Goal: Transaction & Acquisition: Subscribe to service/newsletter

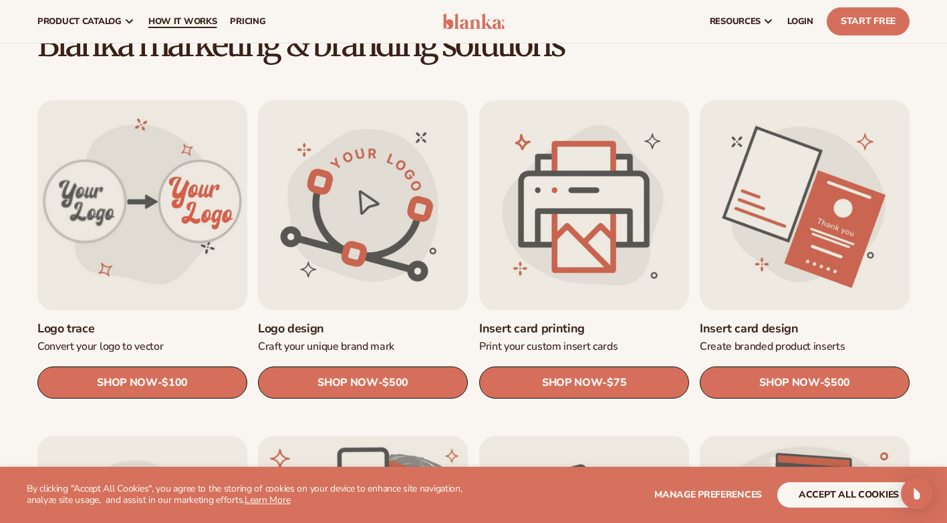
scroll to position [334, 0]
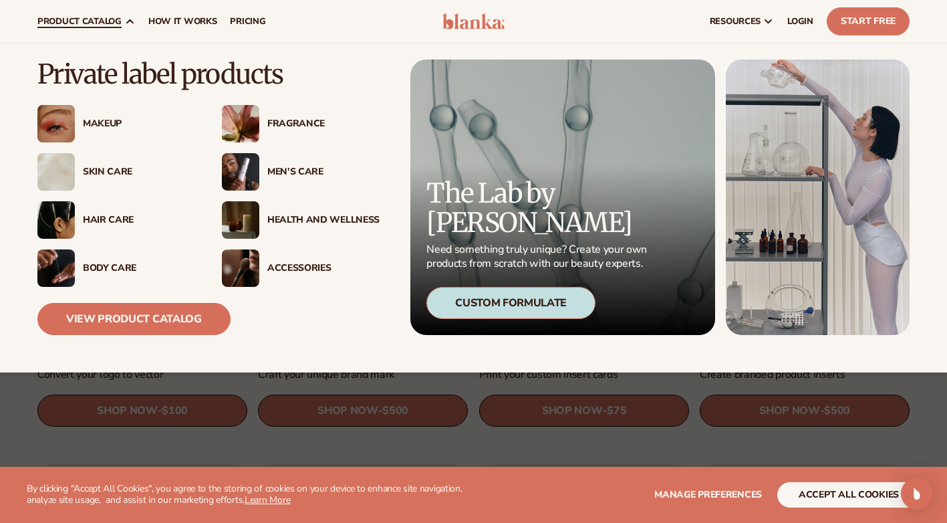
click at [100, 118] on div "Makeup" at bounding box center [139, 123] width 112 height 11
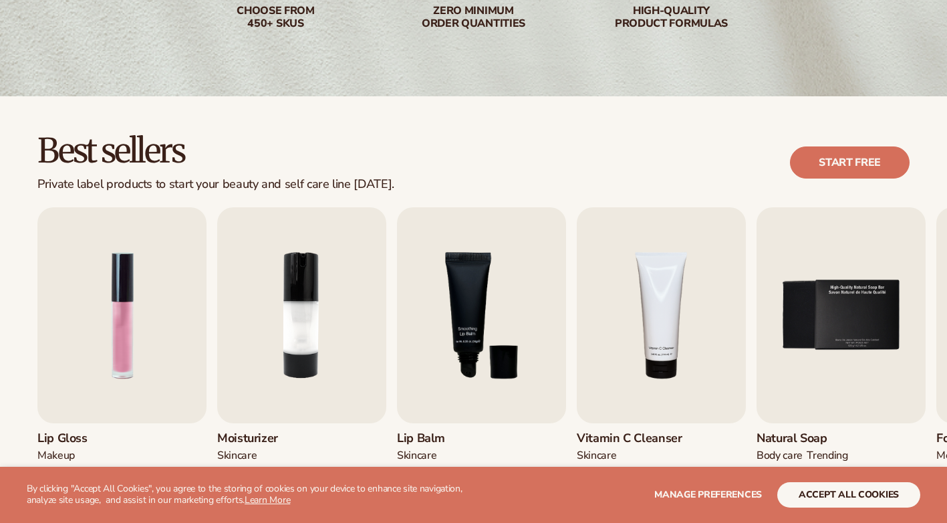
scroll to position [334, 0]
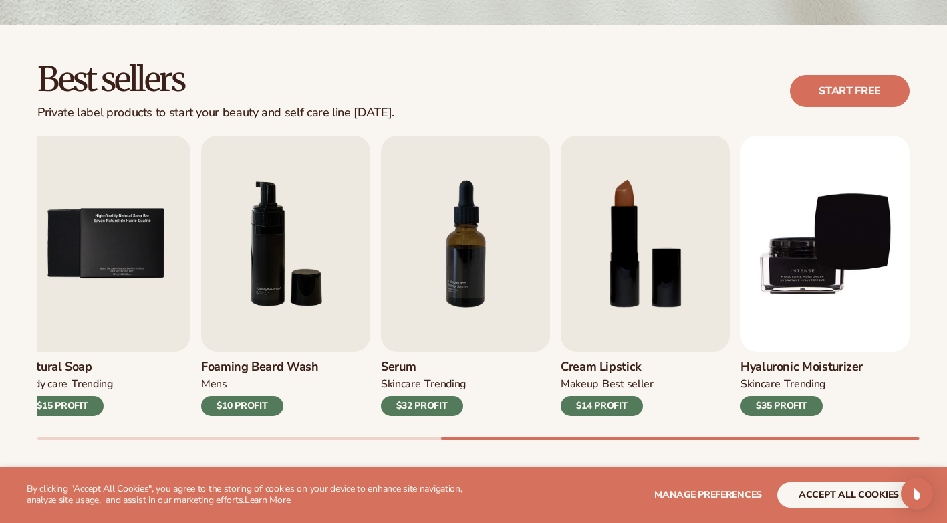
click at [926, 431] on div "Lip Gloss MAKEUP $16 PROFIT Moisturizer SKINCARE $17 PROFIT SKINCARE mens" at bounding box center [492, 288] width 910 height 304
click at [642, 265] on img "8 / 9" at bounding box center [645, 244] width 169 height 216
click at [637, 246] on img "8 / 9" at bounding box center [645, 244] width 169 height 216
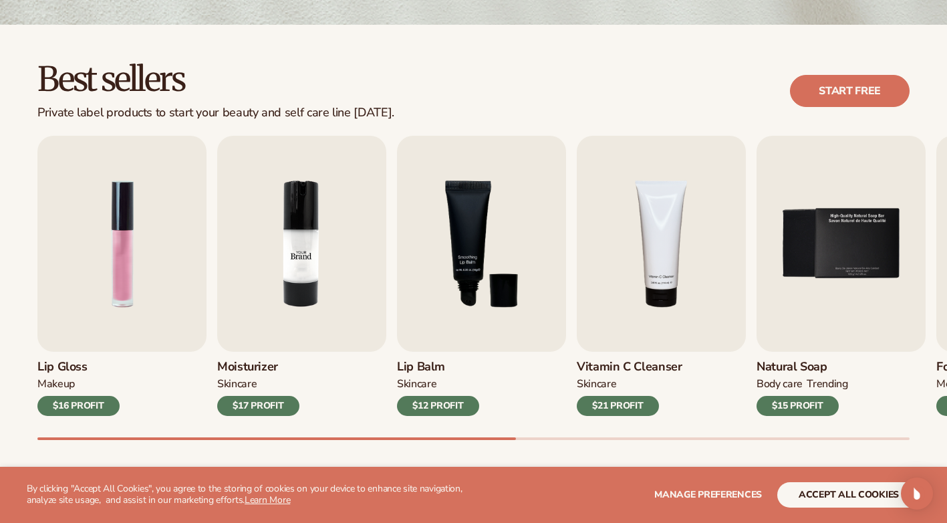
click at [299, 269] on img "2 / 9" at bounding box center [301, 244] width 169 height 216
click at [128, 249] on img "1 / 9" at bounding box center [121, 244] width 169 height 216
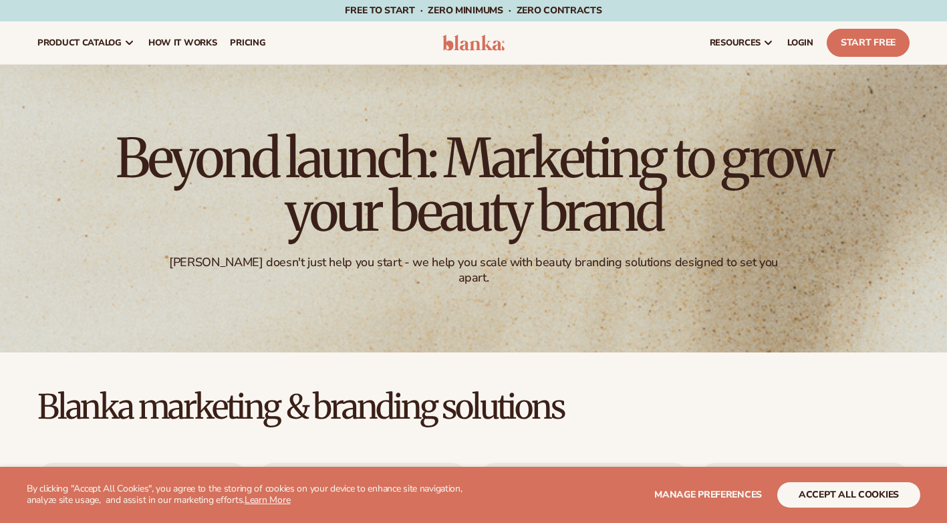
click at [877, 489] on button "accept all cookies" at bounding box center [848, 494] width 143 height 25
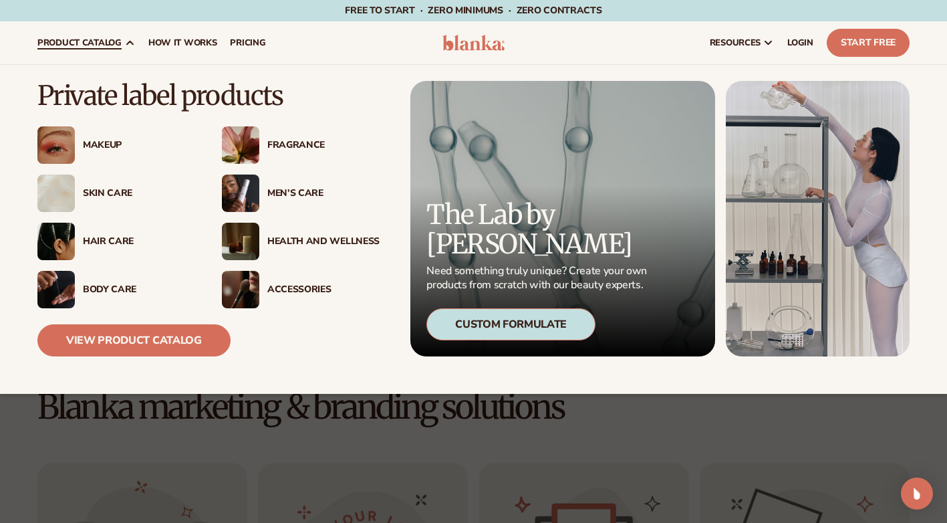
click at [114, 194] on div "Skin Care" at bounding box center [139, 193] width 112 height 11
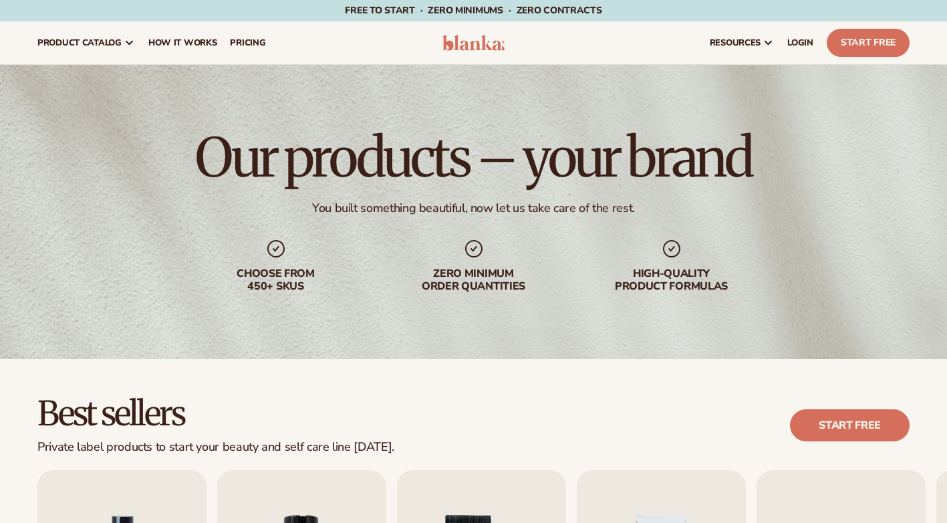
scroll to position [267, 0]
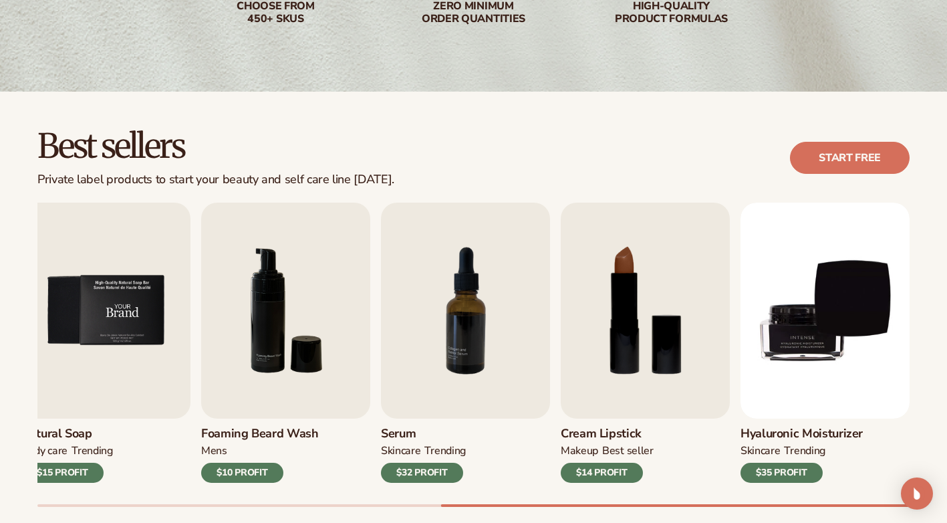
click at [107, 316] on img "5 / 9" at bounding box center [105, 311] width 169 height 216
click at [850, 159] on link "Start free" at bounding box center [850, 158] width 120 height 32
